Goal: Information Seeking & Learning: Learn about a topic

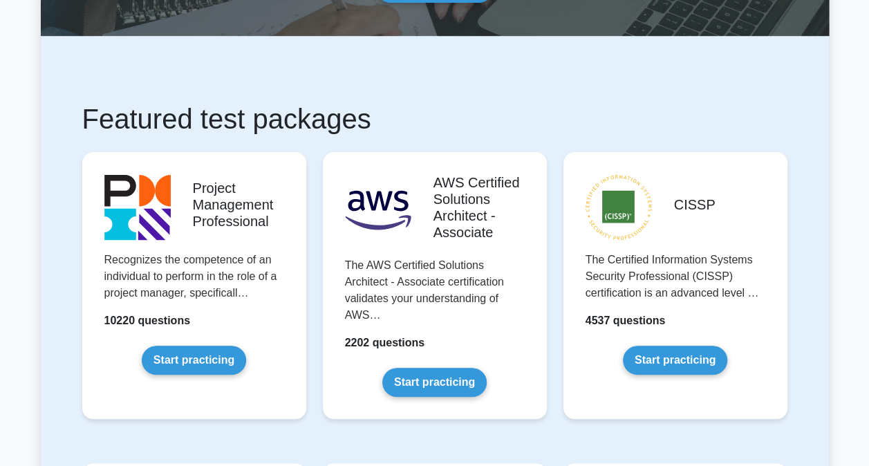
scroll to position [178, 0]
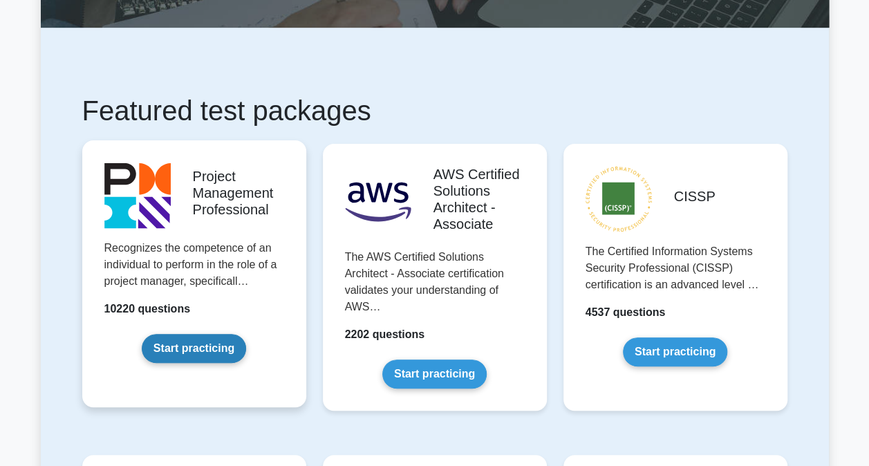
click at [186, 350] on link "Start practicing" at bounding box center [194, 348] width 104 height 29
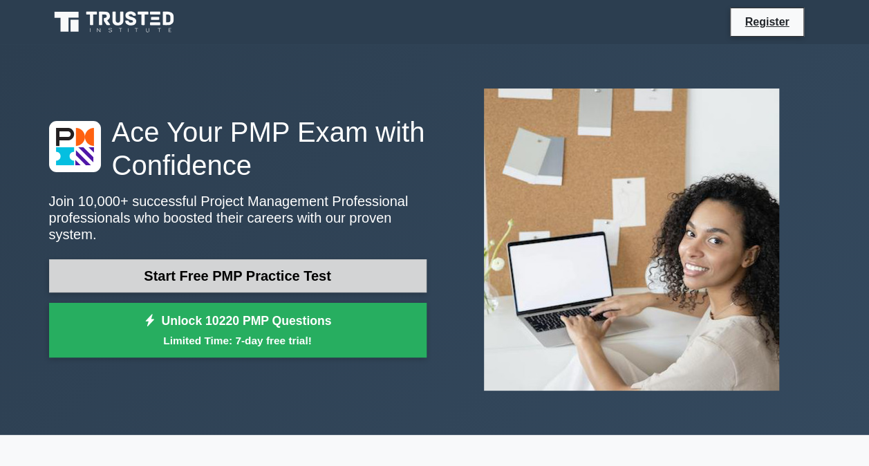
click at [274, 269] on link "Start Free PMP Practice Test" at bounding box center [237, 275] width 377 height 33
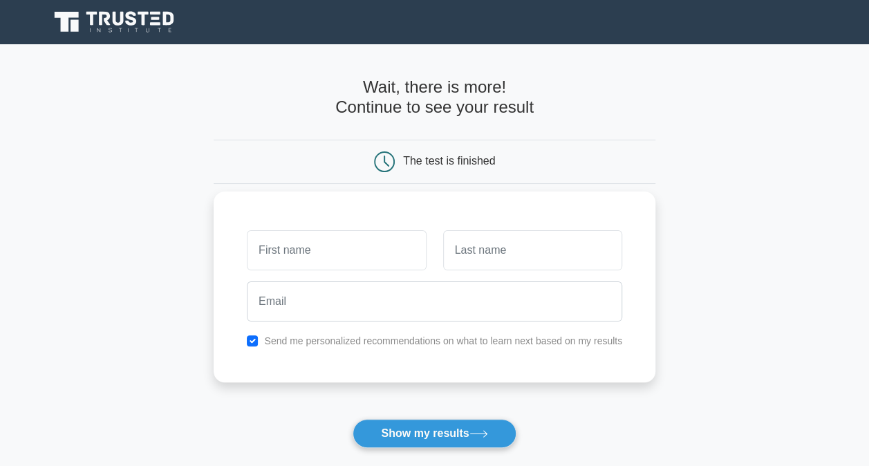
drag, startPoint x: 0, startPoint y: 0, endPoint x: 274, endPoint y: 269, distance: 383.6
click at [274, 269] on input "text" at bounding box center [336, 250] width 179 height 40
type input "Arthur"
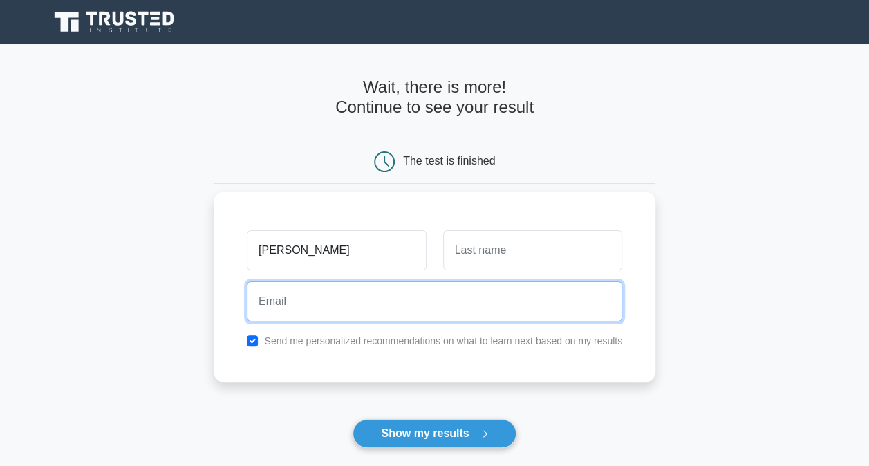
type input "arthurpsf@gmail.com"
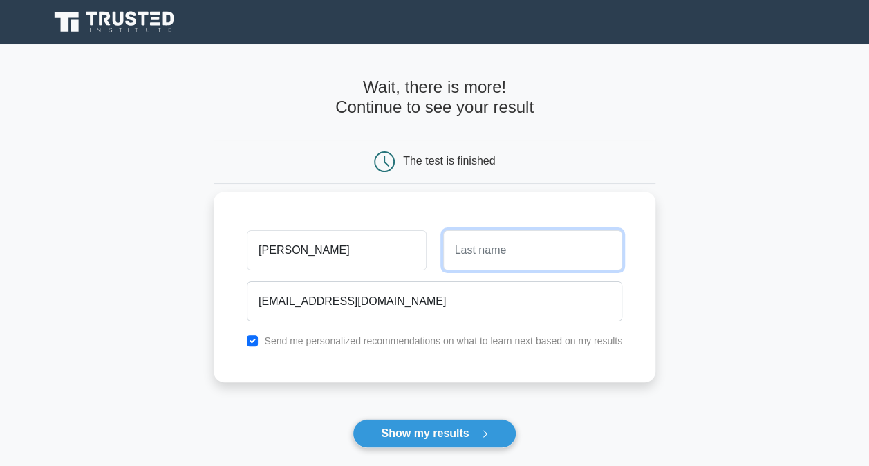
click at [535, 253] on input "text" at bounding box center [532, 250] width 179 height 40
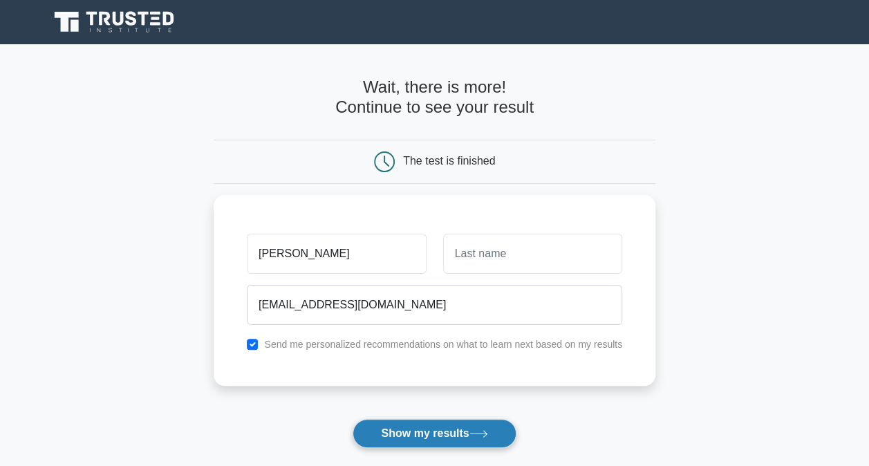
click at [413, 440] on button "Show my results" at bounding box center [433, 433] width 163 height 29
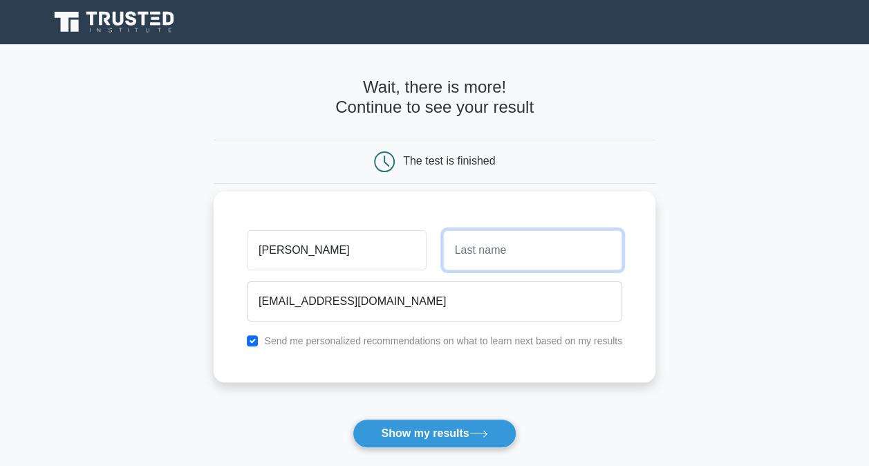
click at [535, 252] on input "text" at bounding box center [532, 250] width 179 height 40
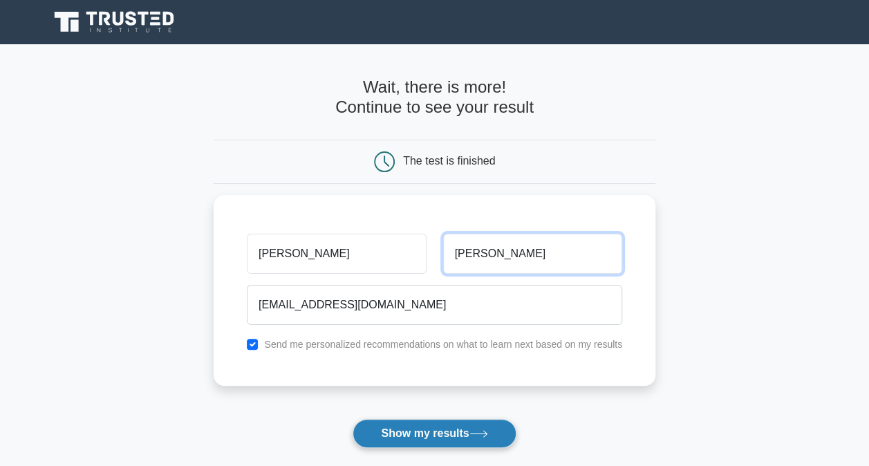
type input "Fagundes"
click at [454, 429] on button "Show my results" at bounding box center [433, 433] width 163 height 29
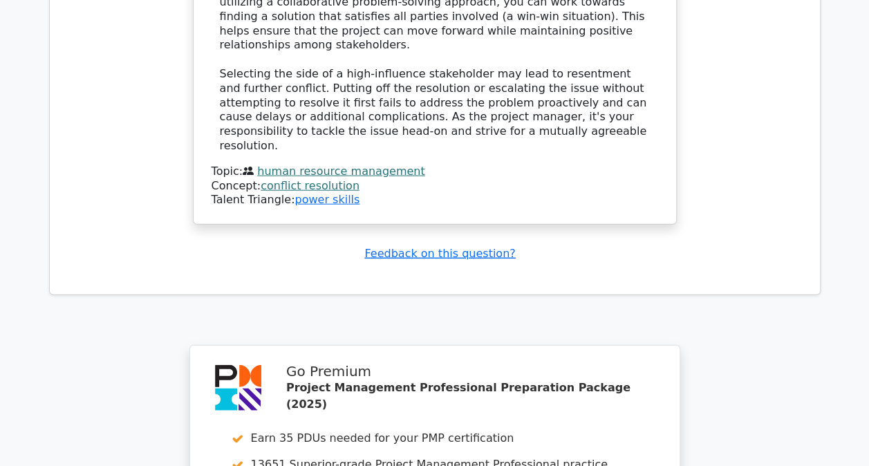
scroll to position [1943, 0]
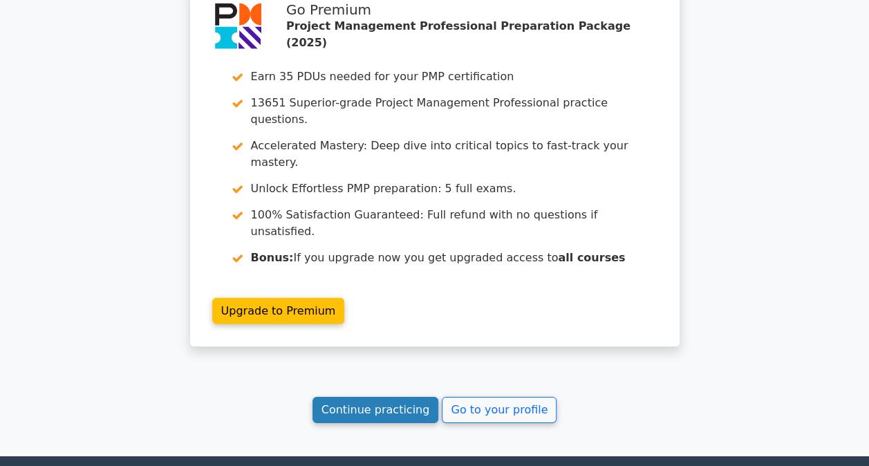
click at [384, 397] on link "Continue practicing" at bounding box center [375, 410] width 126 height 26
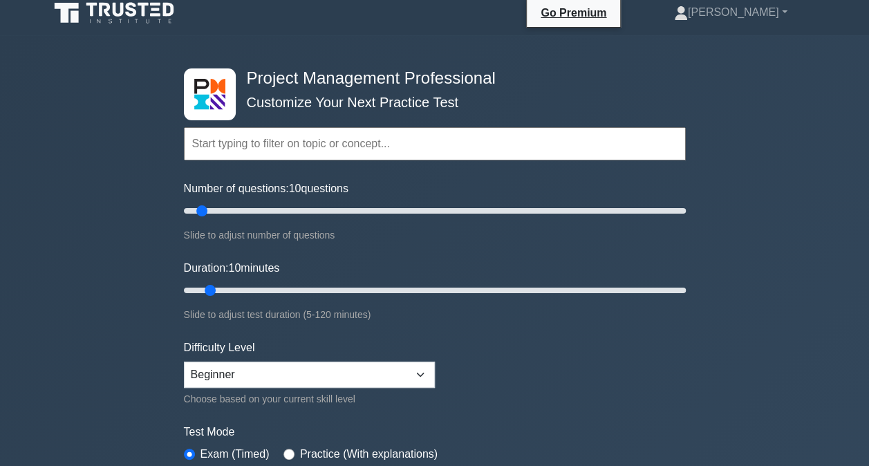
scroll to position [10, 0]
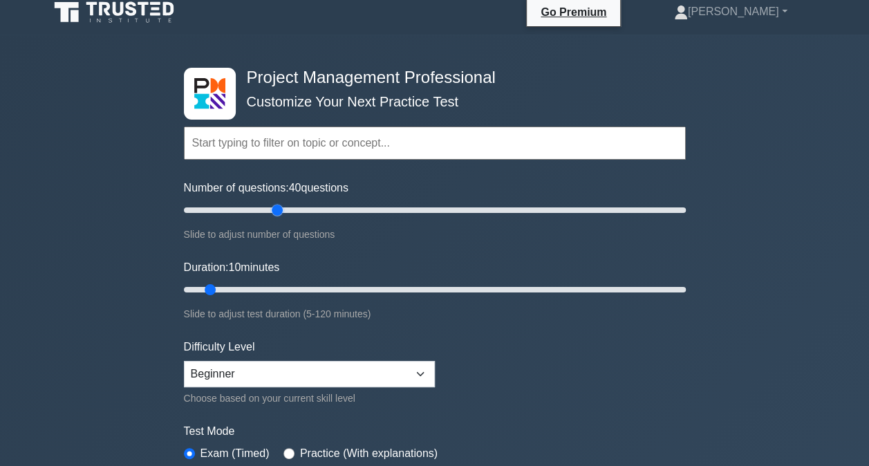
drag, startPoint x: 202, startPoint y: 207, endPoint x: 282, endPoint y: 203, distance: 80.3
type input "40"
click at [282, 203] on input "Number of questions: 40 questions" at bounding box center [435, 210] width 502 height 17
drag, startPoint x: 207, startPoint y: 286, endPoint x: 246, endPoint y: 283, distance: 38.8
type input "20"
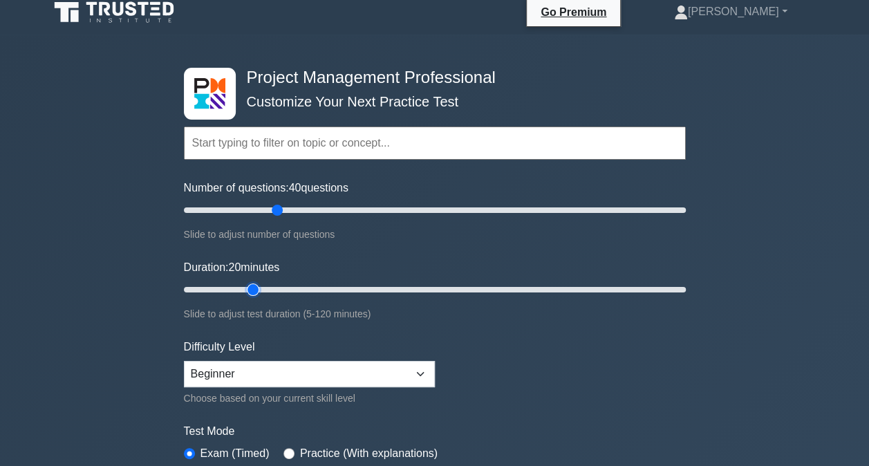
click at [246, 283] on input "Duration: 20 minutes" at bounding box center [435, 289] width 502 height 17
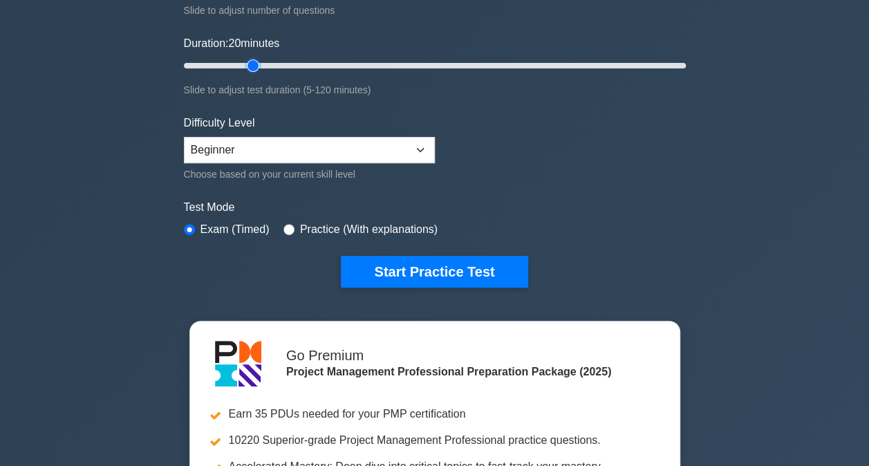
scroll to position [236, 0]
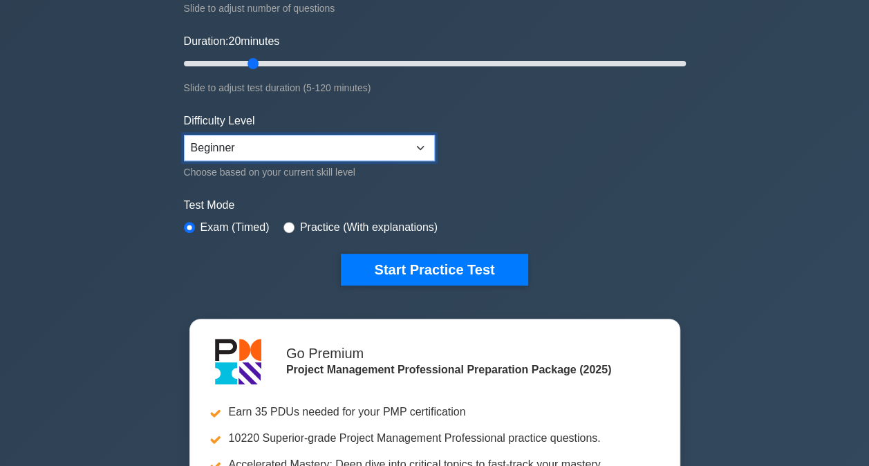
click at [422, 147] on select "Beginner Intermediate Expert" at bounding box center [309, 148] width 251 height 26
select select "expert"
click at [184, 135] on select "Beginner Intermediate Expert" at bounding box center [309, 148] width 251 height 26
click at [294, 211] on div "Test Mode Exam (Timed) Practice (With explanations)" at bounding box center [435, 217] width 502 height 40
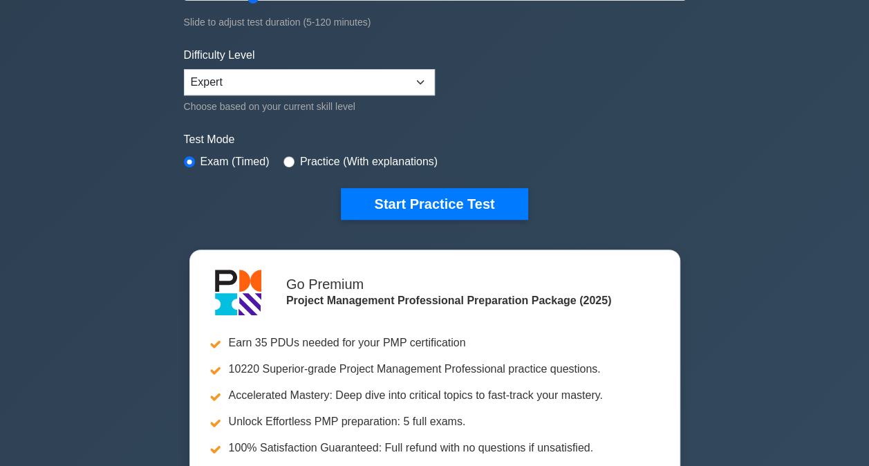
scroll to position [294, 0]
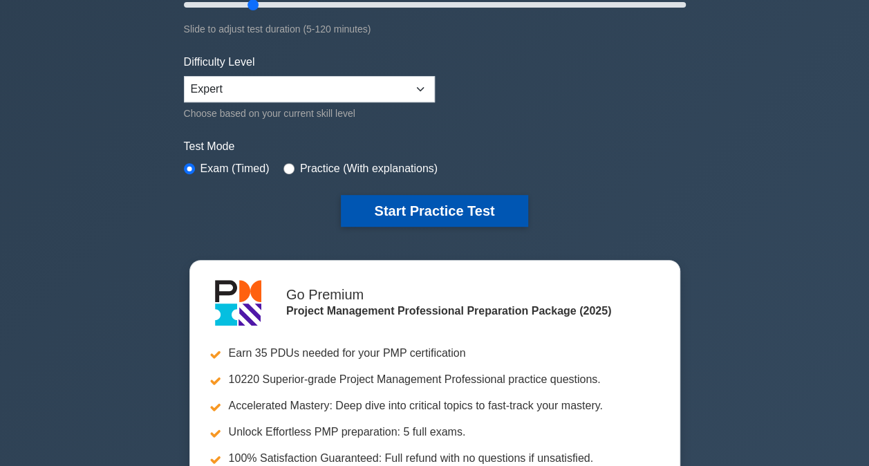
click at [460, 220] on button "Start Practice Test" at bounding box center [434, 211] width 187 height 32
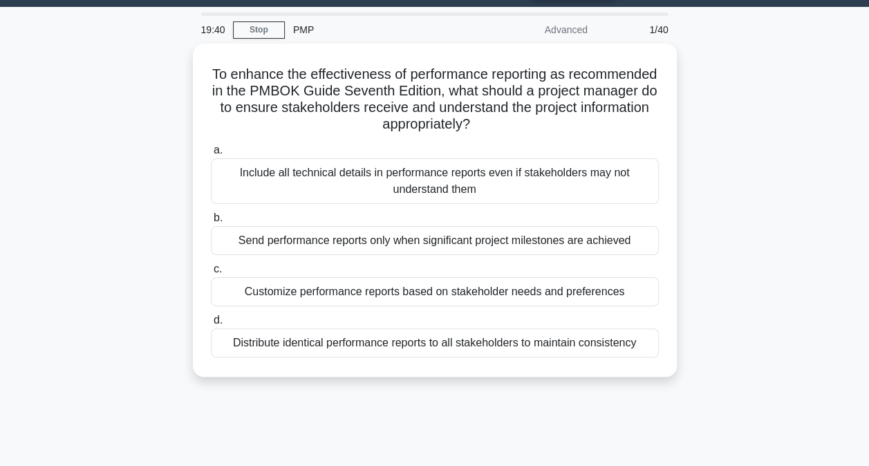
scroll to position [39, 0]
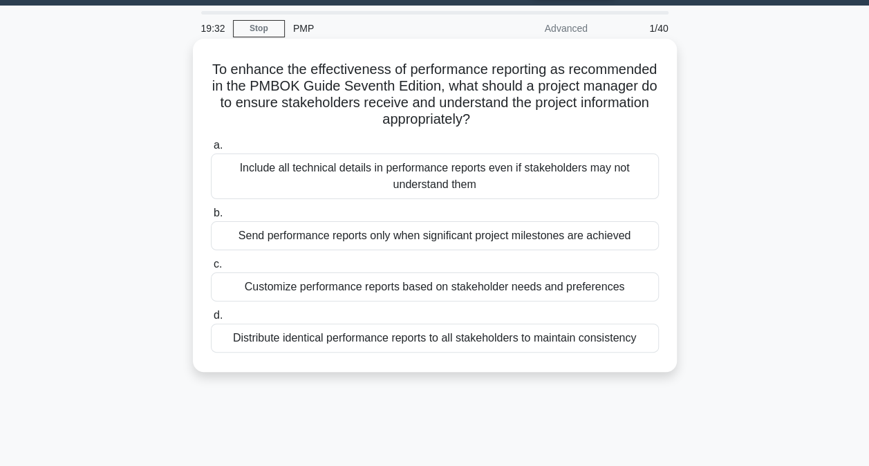
click at [511, 290] on div "Customize performance reports based on stakeholder needs and preferences" at bounding box center [435, 286] width 448 height 29
click at [211, 269] on input "c. Customize performance reports based on stakeholder needs and preferences" at bounding box center [211, 264] width 0 height 9
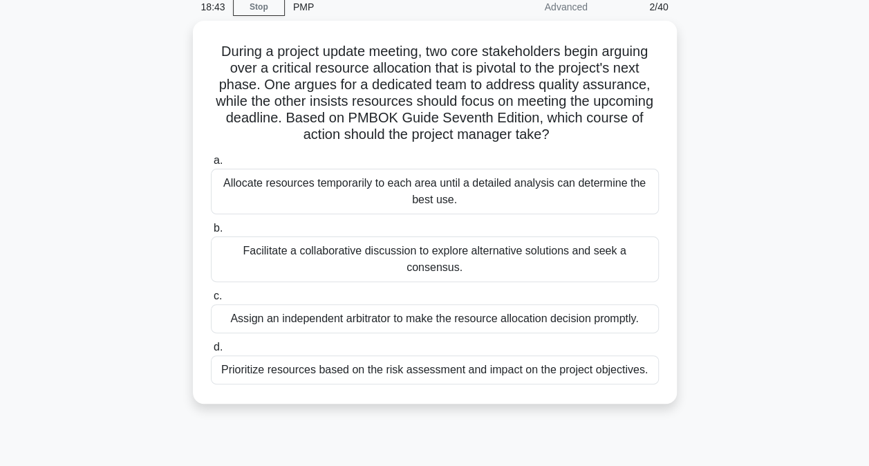
scroll to position [59, 0]
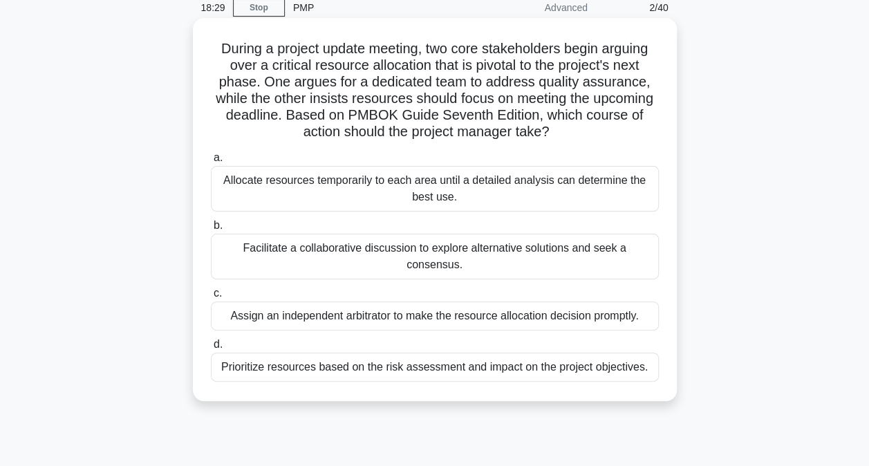
click at [386, 249] on div "Facilitate a collaborative discussion to explore alternative solutions and seek…" at bounding box center [435, 257] width 448 height 46
click at [211, 230] on input "b. Facilitate a collaborative discussion to explore alternative solutions and s…" at bounding box center [211, 225] width 0 height 9
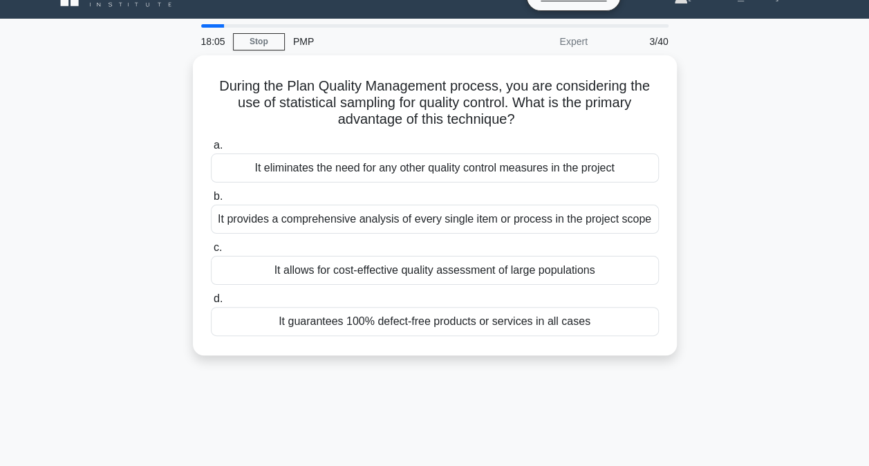
scroll to position [30, 0]
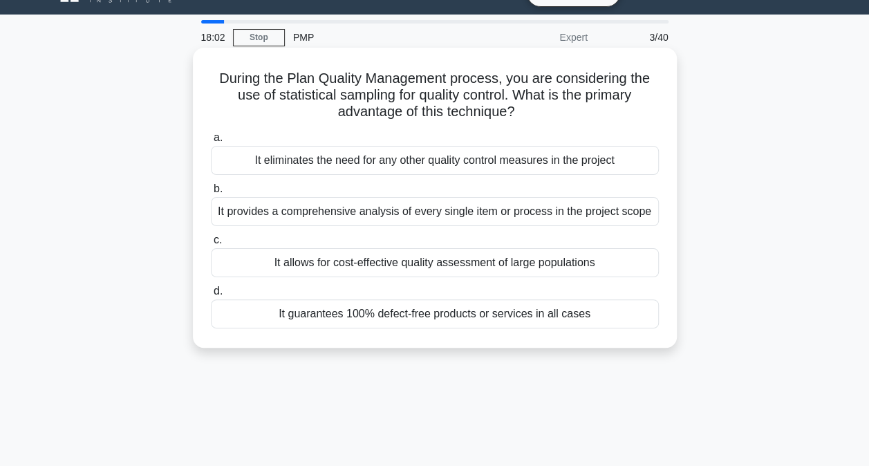
click at [463, 260] on div "It allows for cost-effective quality assessment of large populations" at bounding box center [435, 262] width 448 height 29
click at [211, 245] on input "c. It allows for cost-effective quality assessment of large populations" at bounding box center [211, 240] width 0 height 9
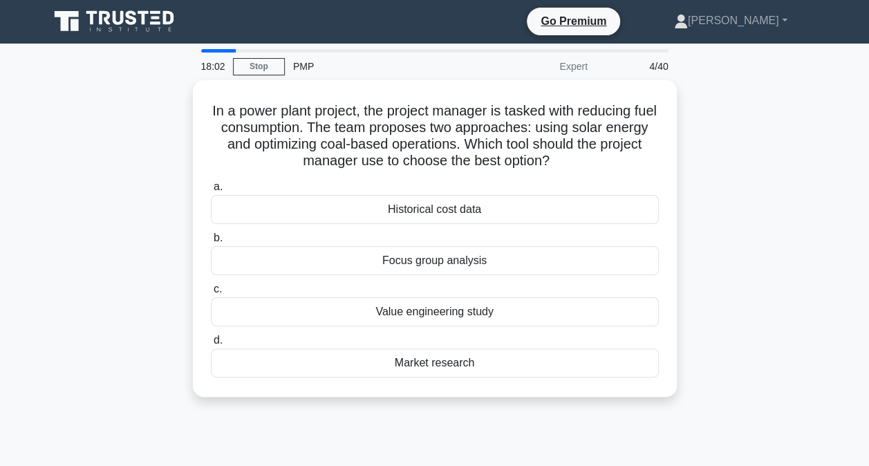
scroll to position [0, 0]
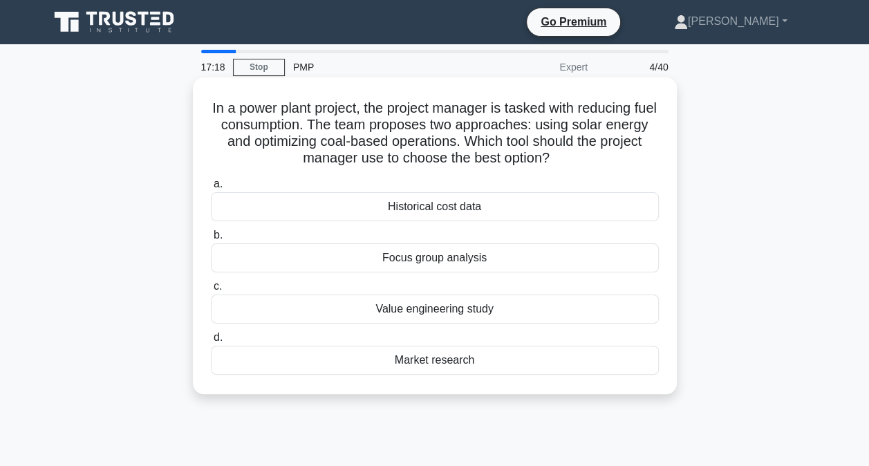
click at [462, 313] on div "Value engineering study" at bounding box center [435, 308] width 448 height 29
click at [211, 291] on input "c. Value engineering study" at bounding box center [211, 286] width 0 height 9
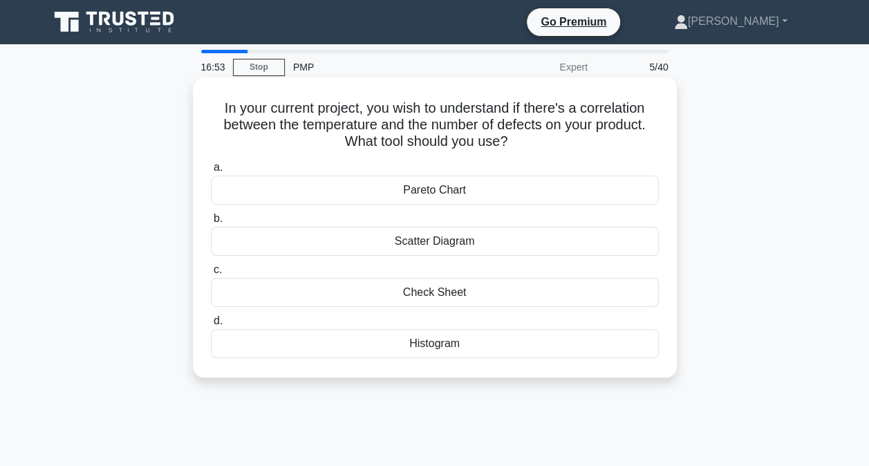
click at [469, 242] on div "Scatter Diagram" at bounding box center [435, 241] width 448 height 29
click at [211, 223] on input "b. Scatter Diagram" at bounding box center [211, 218] width 0 height 9
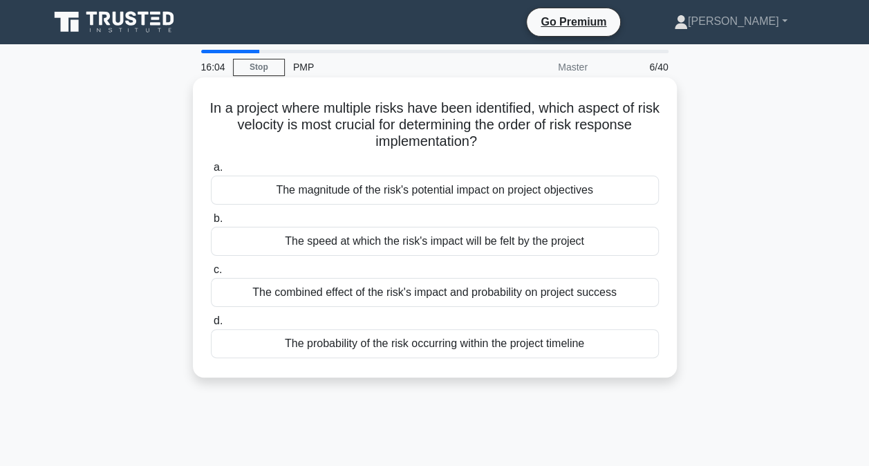
click at [434, 239] on div "The speed at which the risk's impact will be felt by the project" at bounding box center [435, 241] width 448 height 29
click at [211, 223] on input "b. The speed at which the risk's impact will be felt by the project" at bounding box center [211, 218] width 0 height 9
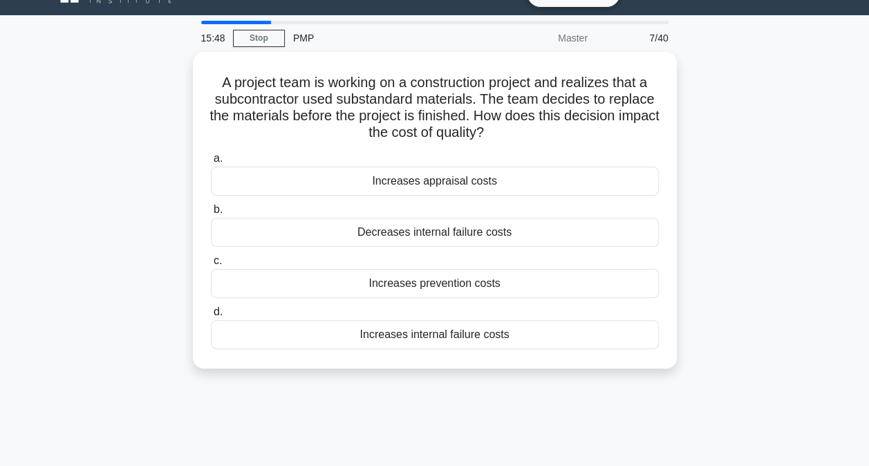
scroll to position [33, 0]
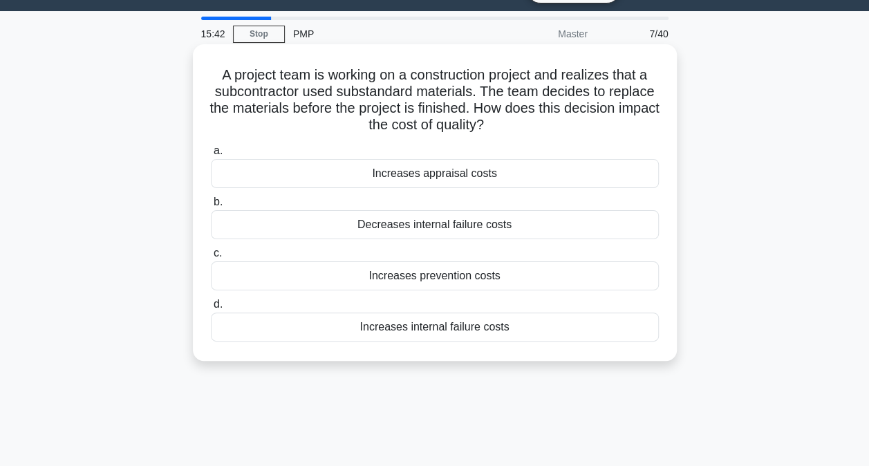
click at [467, 172] on div "Increases appraisal costs" at bounding box center [435, 173] width 448 height 29
click at [211, 156] on input "a. Increases appraisal costs" at bounding box center [211, 151] width 0 height 9
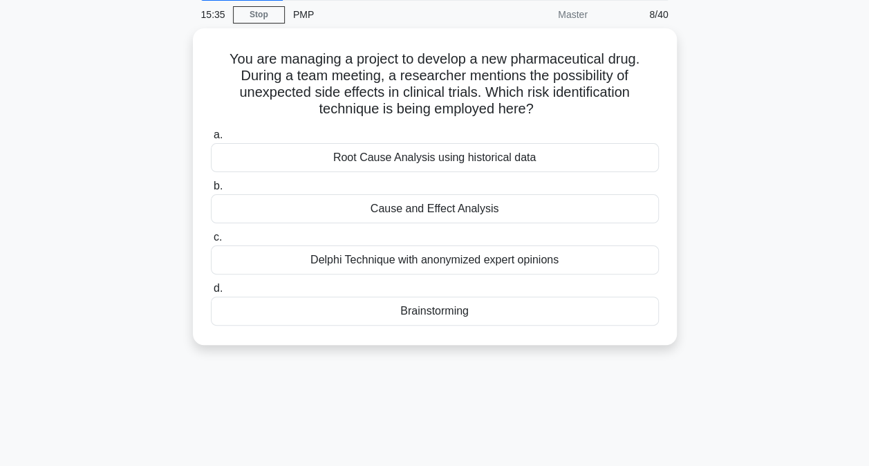
scroll to position [0, 0]
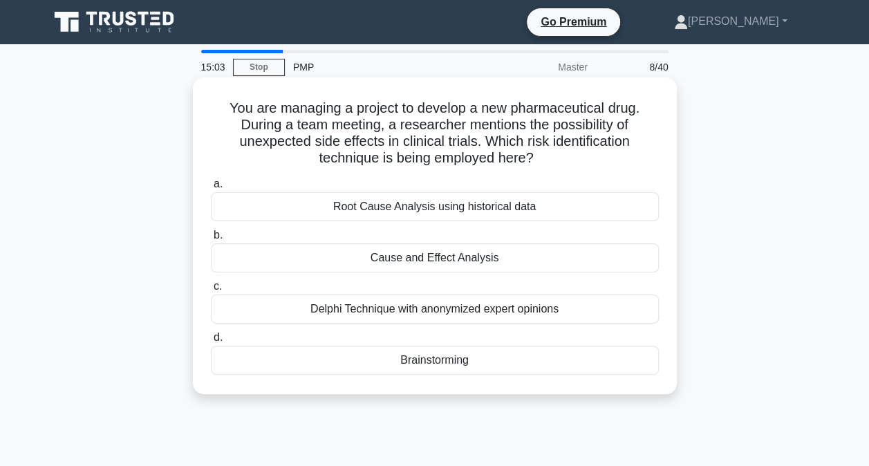
click at [444, 261] on div "Cause and Effect Analysis" at bounding box center [435, 257] width 448 height 29
click at [211, 240] on input "b. Cause and Effect Analysis" at bounding box center [211, 235] width 0 height 9
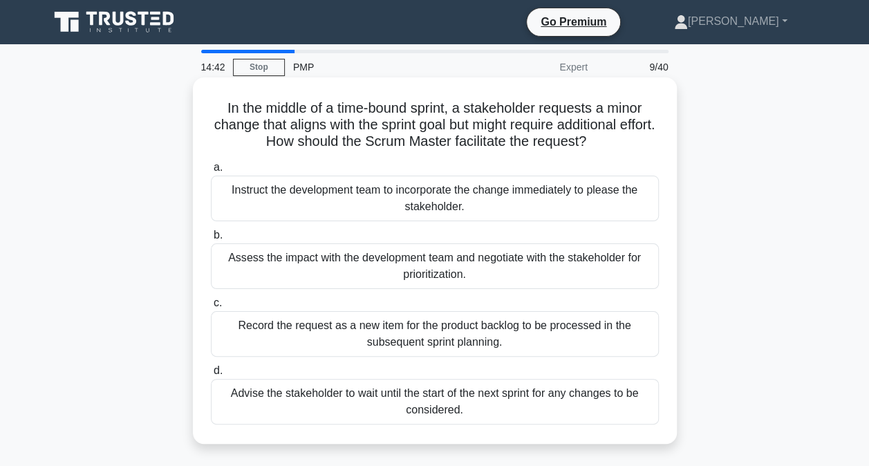
click at [435, 206] on div "Instruct the development team to incorporate the change immediately to please t…" at bounding box center [435, 199] width 448 height 46
click at [211, 172] on input "a. Instruct the development team to incorporate the change immediately to pleas…" at bounding box center [211, 167] width 0 height 9
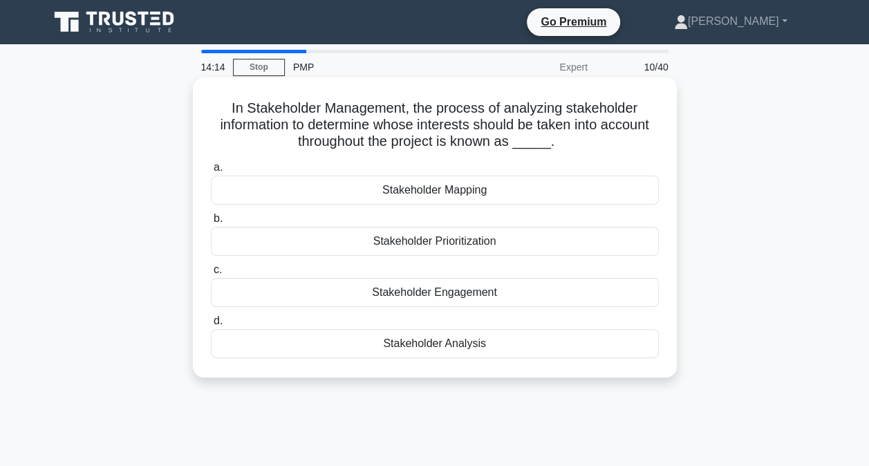
click at [431, 337] on div "Stakeholder Analysis" at bounding box center [435, 343] width 448 height 29
click at [211, 326] on input "d. Stakeholder Analysis" at bounding box center [211, 321] width 0 height 9
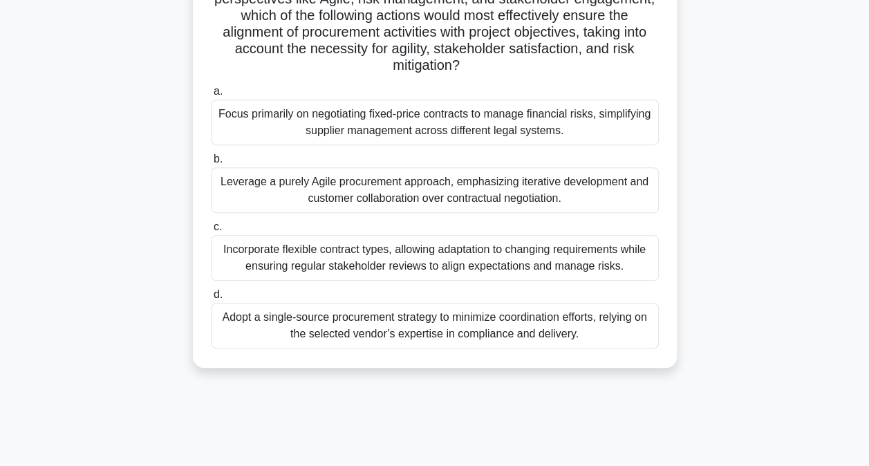
scroll to position [281, 0]
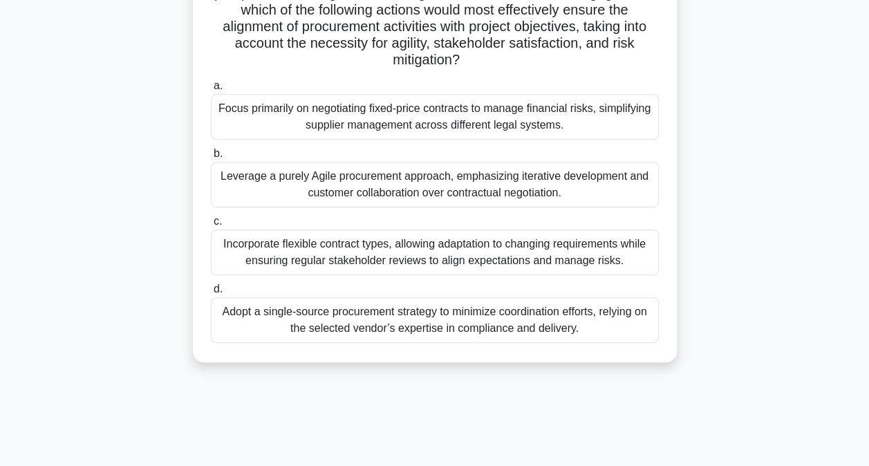
click at [417, 261] on div "Incorporate flexible contract types, allowing adaptation to changing requiremen…" at bounding box center [435, 252] width 448 height 46
click at [211, 226] on input "c. Incorporate flexible contract types, allowing adaptation to changing require…" at bounding box center [211, 221] width 0 height 9
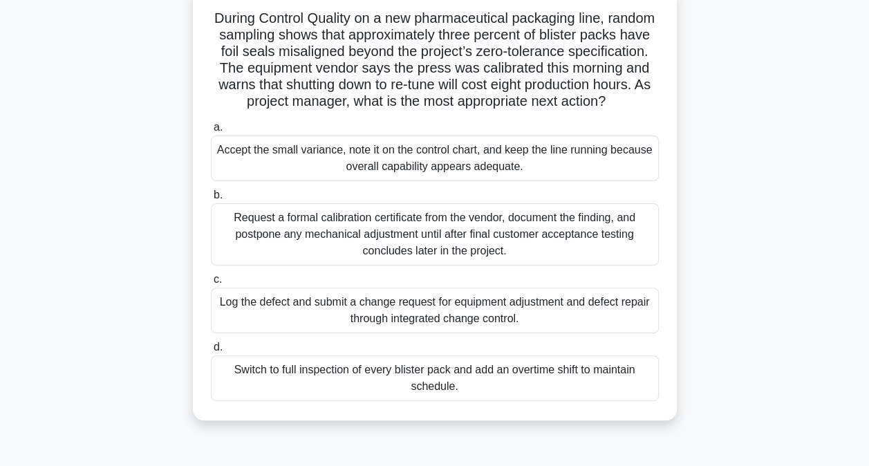
scroll to position [0, 0]
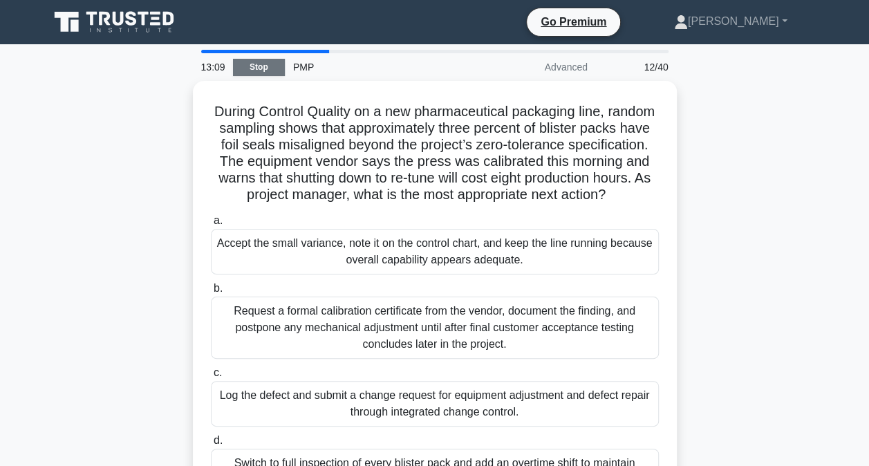
click at [259, 62] on link "Stop" at bounding box center [259, 67] width 52 height 17
